Goal: Communication & Community: Answer question/provide support

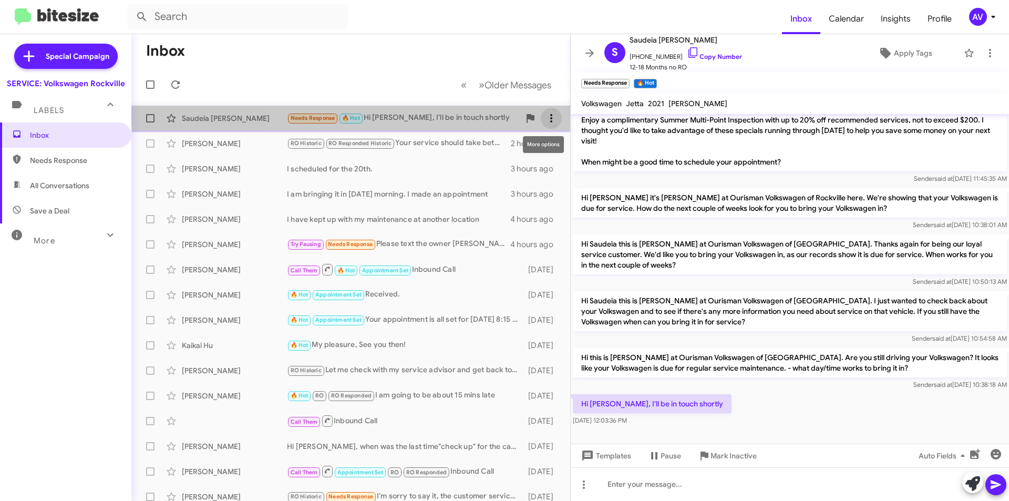
click at [545, 116] on icon at bounding box center [551, 118] width 13 height 13
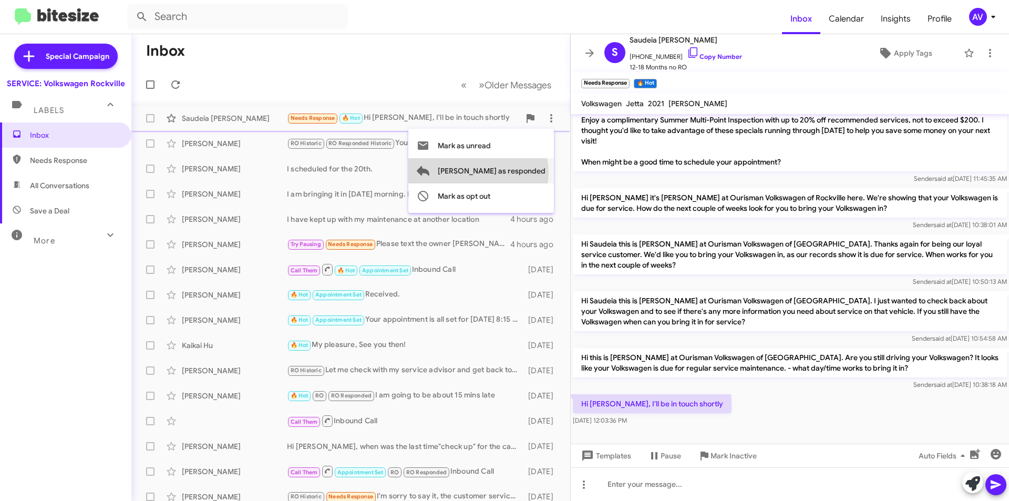
click at [520, 172] on span "Mark as responded" at bounding box center [492, 170] width 108 height 25
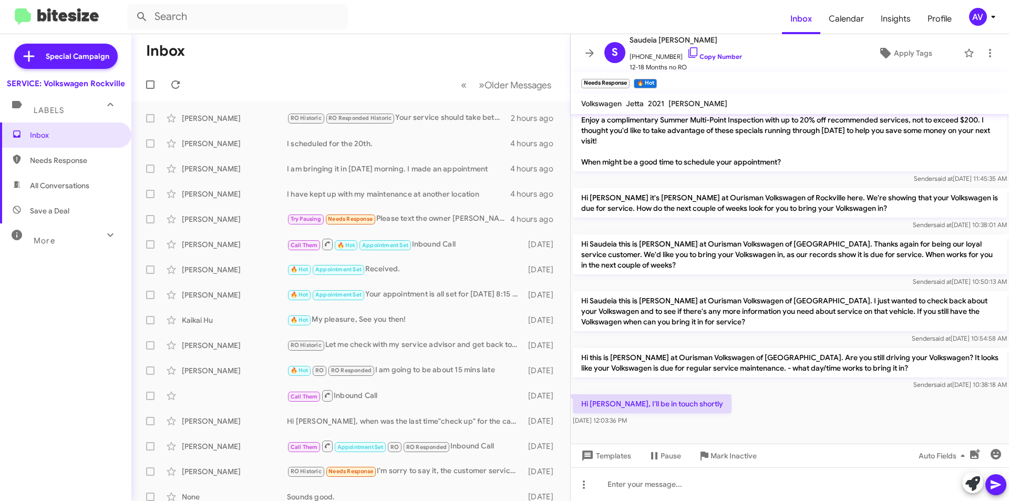
click at [974, 14] on div "AV" at bounding box center [978, 17] width 18 height 18
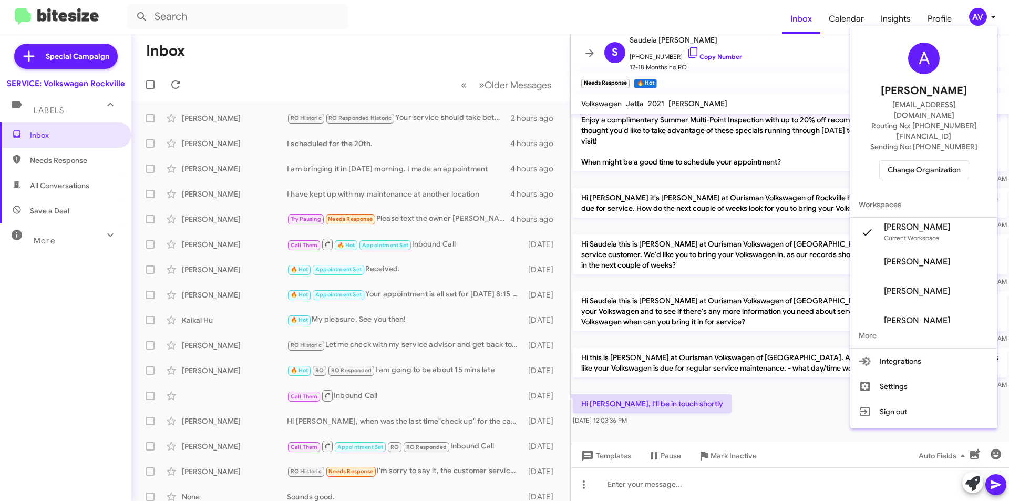
click at [961, 161] on span "Change Organization" at bounding box center [924, 170] width 73 height 18
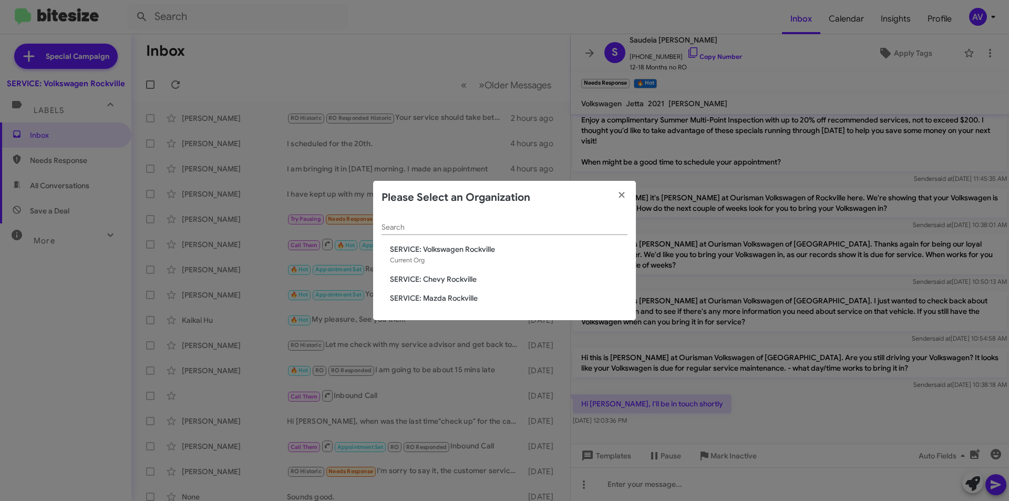
click at [459, 279] on span "SERVICE: Chevy Rockville" at bounding box center [509, 279] width 238 height 11
